Goal: Find specific page/section: Find specific page/section

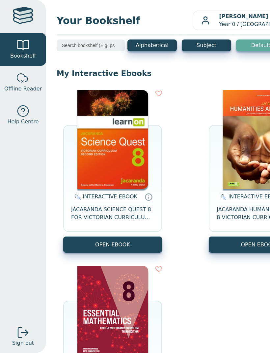
click at [12, 76] on link "Offline Reader" at bounding box center [23, 82] width 46 height 33
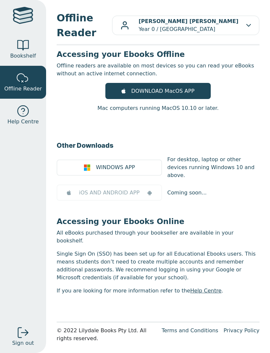
click at [16, 24] on div at bounding box center [23, 16] width 20 height 19
click at [17, 51] on div at bounding box center [22, 45] width 13 height 13
click at [18, 56] on span "Bookshelf" at bounding box center [23, 56] width 26 height 8
click at [20, 52] on span "Bookshelf" at bounding box center [23, 56] width 26 height 8
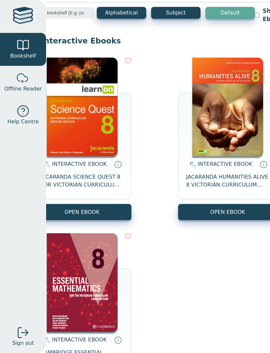
scroll to position [33, 31]
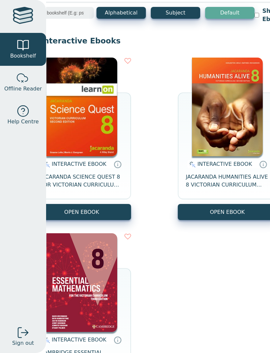
click at [75, 267] on img at bounding box center [81, 282] width 71 height 99
